Goal: Information Seeking & Learning: Find specific fact

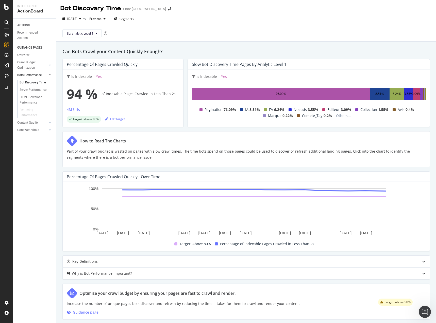
scroll to position [100, 0]
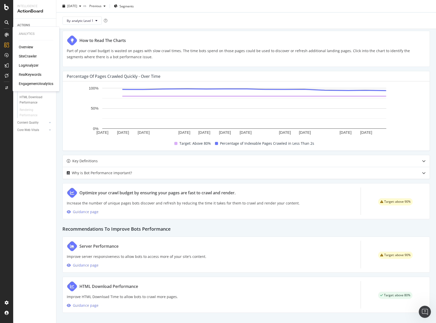
click at [29, 54] on div "SiteCrawler" at bounding box center [28, 56] width 18 height 5
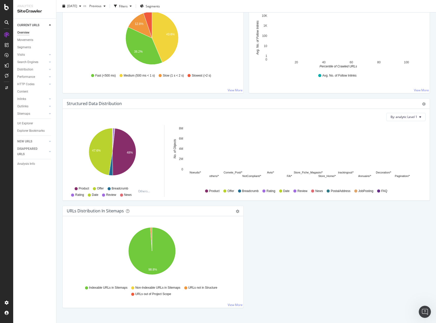
scroll to position [414, 0]
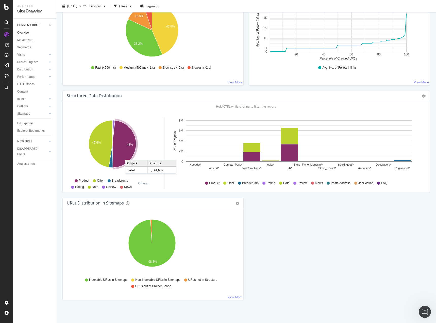
drag, startPoint x: 32, startPoint y: 42, endPoint x: 38, endPoint y: 51, distance: 11.0
click at [32, 42] on div "Movements" at bounding box center [25, 39] width 16 height 5
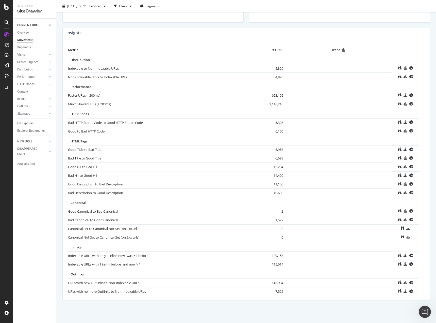
scroll to position [218, 0]
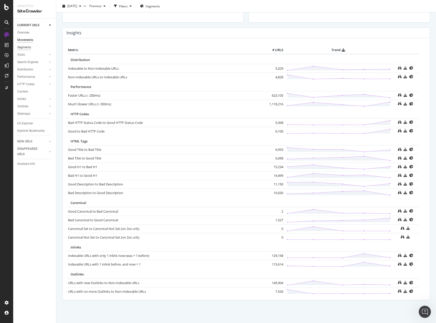
click at [23, 47] on div "Segments" at bounding box center [24, 47] width 14 height 5
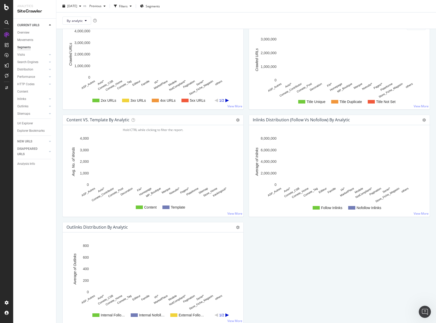
scroll to position [436, 0]
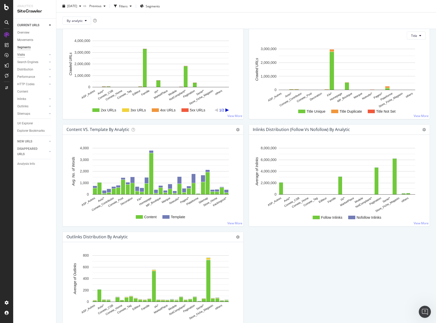
click at [22, 54] on div "Visits" at bounding box center [21, 54] width 8 height 5
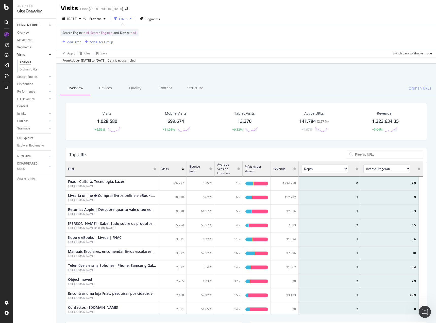
scroll to position [149, 354]
click at [29, 69] on div "Orphan URLs" at bounding box center [29, 69] width 18 height 5
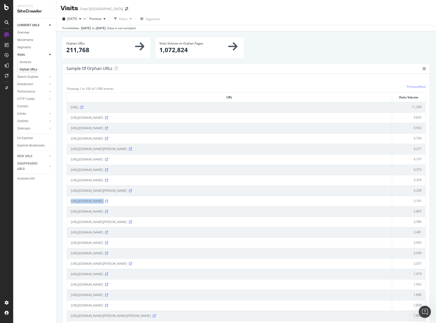
drag, startPoint x: 70, startPoint y: 200, endPoint x: 229, endPoint y: 202, distance: 159.0
click at [229, 202] on td "[URL][DOMAIN_NAME]" at bounding box center [229, 201] width 325 height 10
copy div "[URL][DOMAIN_NAME]"
click at [108, 201] on icon at bounding box center [106, 200] width 3 height 3
drag, startPoint x: 70, startPoint y: 211, endPoint x: 128, endPoint y: 211, distance: 58.4
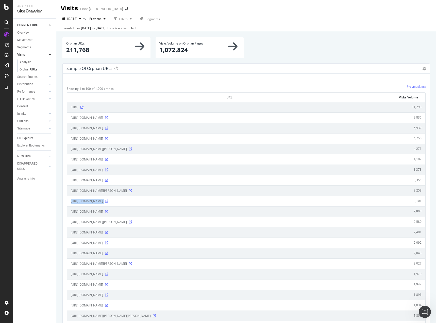
click at [128, 211] on td "[URL][DOMAIN_NAME]" at bounding box center [229, 211] width 325 height 10
click at [129, 213] on div "[URL][DOMAIN_NAME]" at bounding box center [229, 211] width 317 height 5
drag, startPoint x: 71, startPoint y: 213, endPoint x: 124, endPoint y: 212, distance: 53.3
click at [128, 213] on div "[URL][DOMAIN_NAME]" at bounding box center [229, 211] width 317 height 5
copy div "[URL][DOMAIN_NAME]"
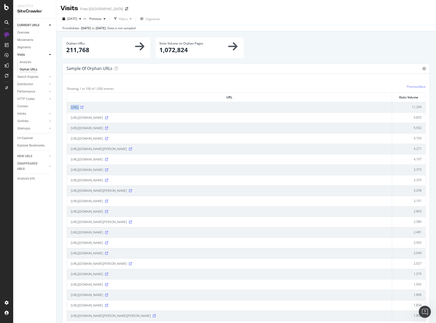
drag, startPoint x: 69, startPoint y: 106, endPoint x: 96, endPoint y: 107, distance: 27.2
click at [100, 107] on td "[URL]" at bounding box center [229, 107] width 325 height 10
copy div "[URL]"
